Goal: Find specific page/section: Find specific page/section

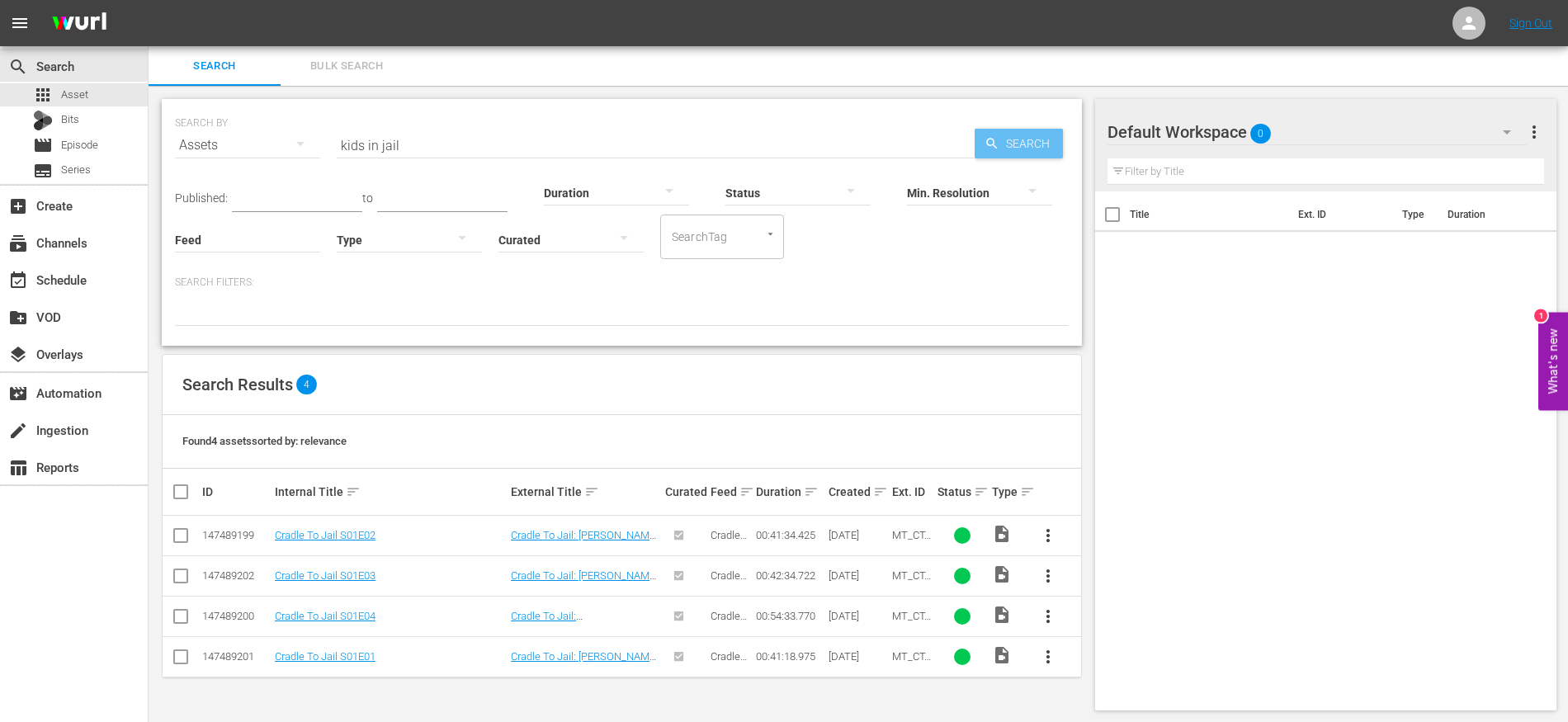
click at [1008, 149] on span "Search" at bounding box center [1031, 143] width 64 height 30
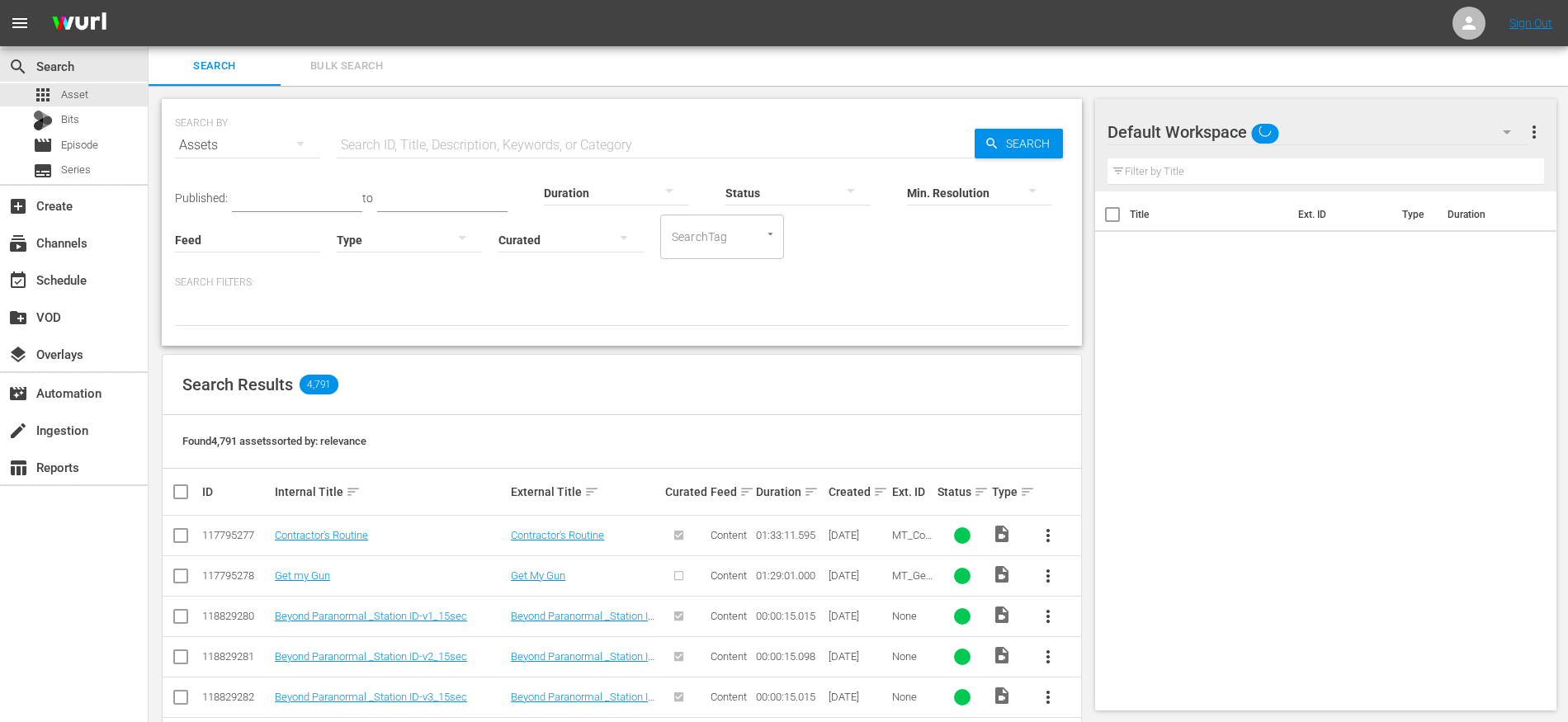
click at [409, 144] on input "text" at bounding box center [656, 145] width 638 height 40
type input "kids in jail"
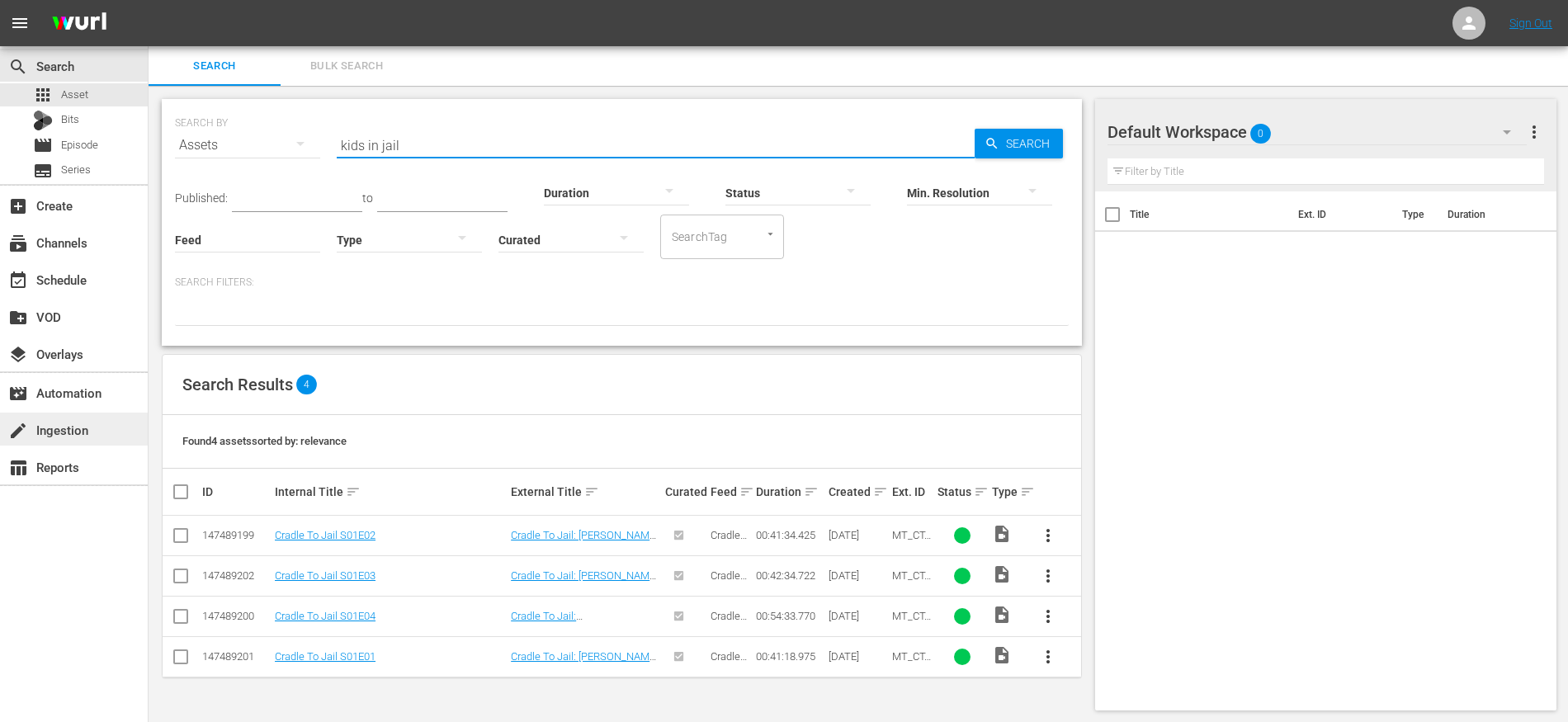
click at [69, 435] on div "create Ingestion" at bounding box center [46, 427] width 93 height 14
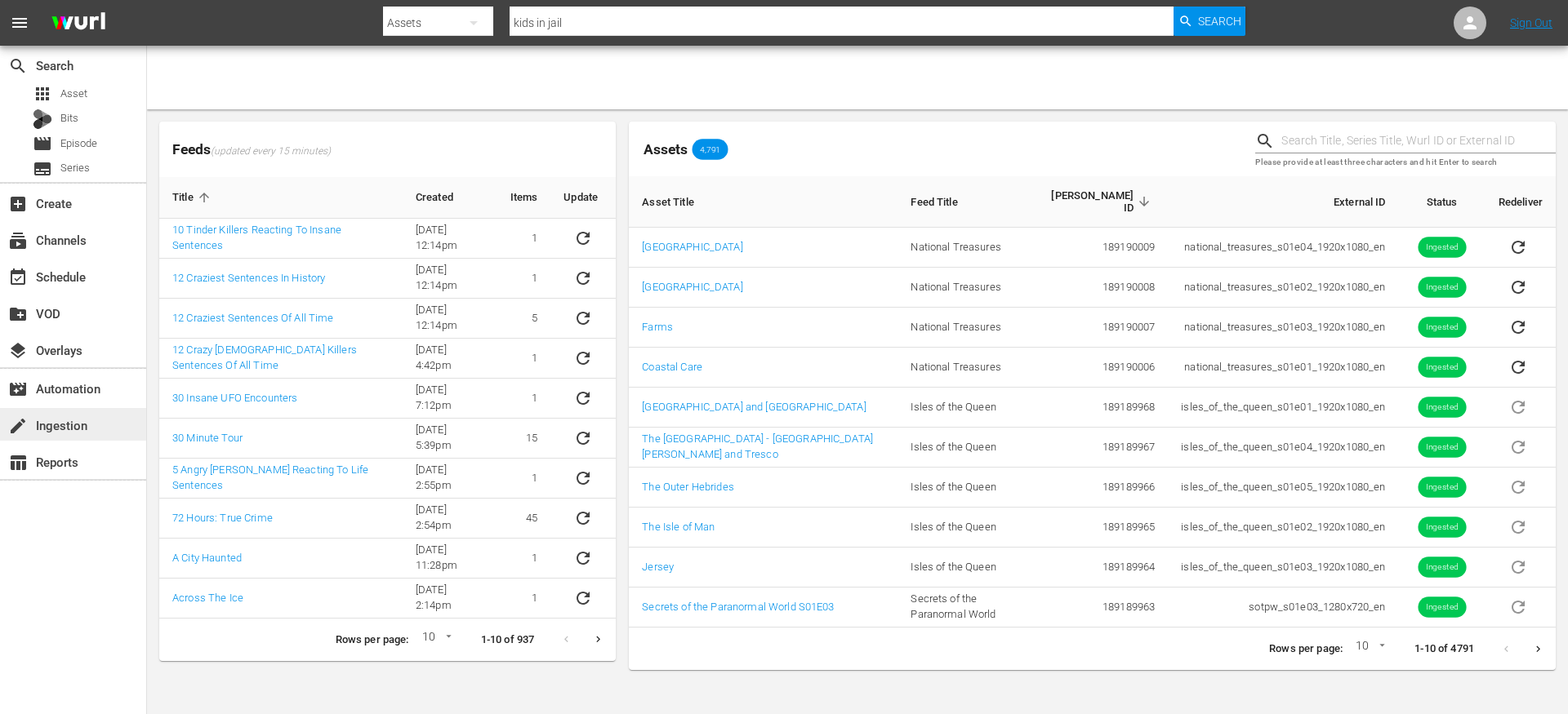
click at [69, 426] on div "create Ingestion" at bounding box center [45, 423] width 92 height 14
